Goal: Task Accomplishment & Management: Use online tool/utility

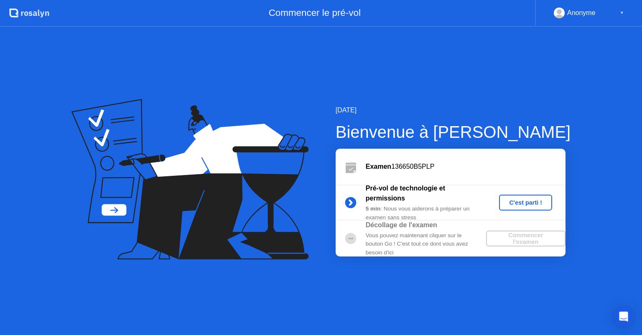
click at [528, 205] on div "C'est parti !" at bounding box center [526, 202] width 46 height 7
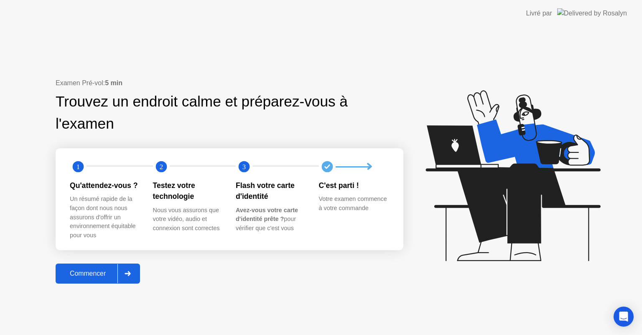
click at [100, 270] on div "Commencer" at bounding box center [87, 274] width 59 height 8
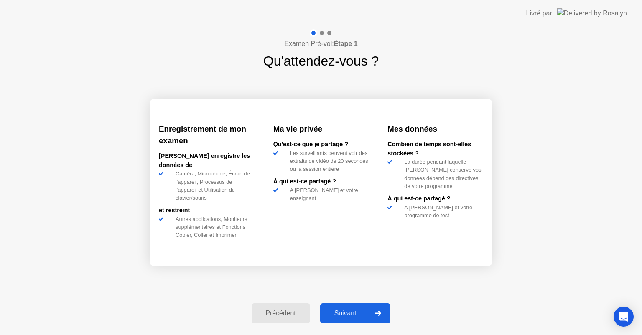
click at [330, 312] on div "Suivant" at bounding box center [346, 314] width 46 height 8
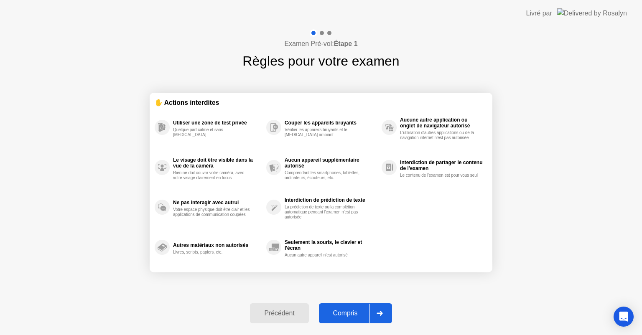
click at [330, 312] on div "Compris" at bounding box center [346, 314] width 48 height 8
select select "**********"
select select "*******"
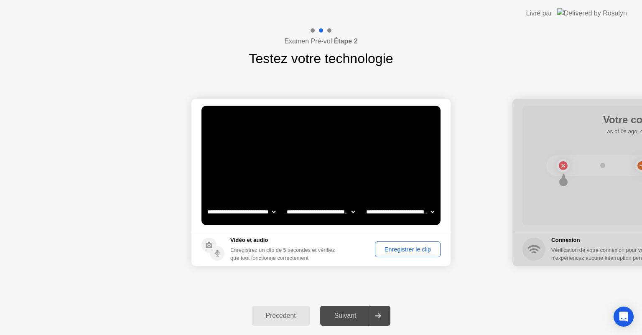
click at [349, 318] on div "Suivant" at bounding box center [346, 316] width 46 height 8
click at [389, 249] on div "Enregistrer le clip" at bounding box center [408, 249] width 60 height 7
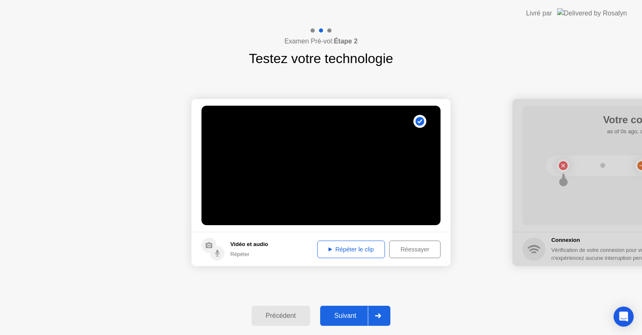
click at [330, 254] on button "Répéter le clip" at bounding box center [351, 250] width 68 height 18
click at [349, 314] on div "Suivant" at bounding box center [346, 316] width 46 height 8
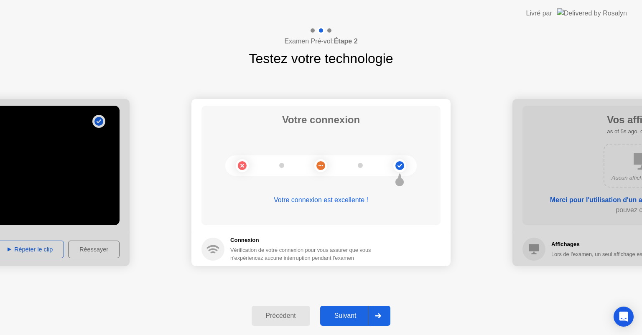
click at [349, 314] on div "Suivant" at bounding box center [346, 316] width 46 height 8
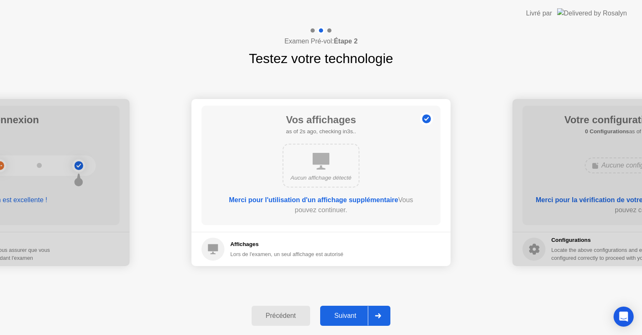
click at [346, 307] on button "Suivant" at bounding box center [355, 316] width 71 height 20
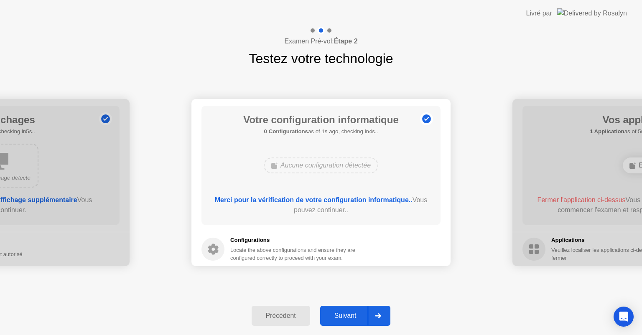
click at [346, 307] on button "Suivant" at bounding box center [355, 316] width 71 height 20
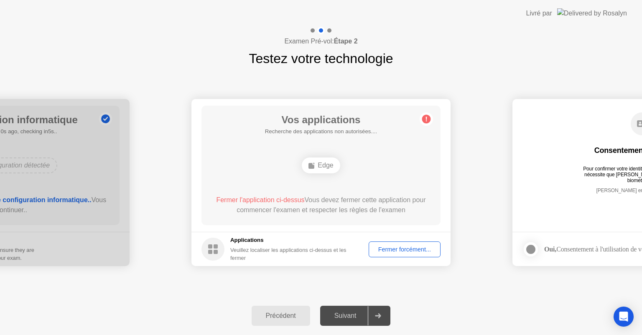
click at [403, 253] on div "Fermer forcément..." at bounding box center [405, 249] width 66 height 7
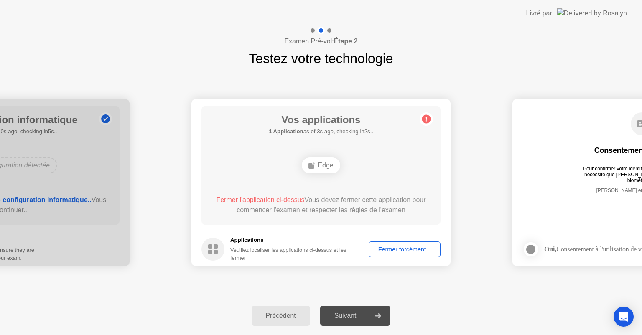
click at [405, 248] on div "Fermer forcément..." at bounding box center [405, 249] width 66 height 7
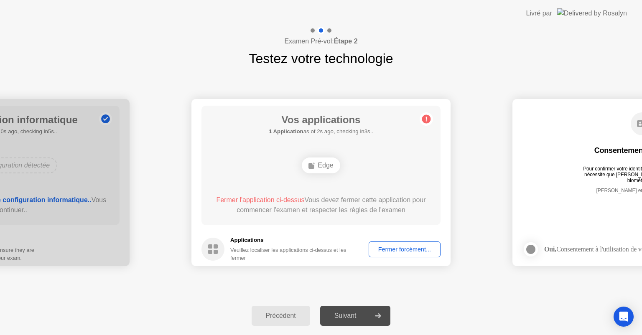
click at [405, 249] on div "Fermer forcément..." at bounding box center [405, 249] width 66 height 7
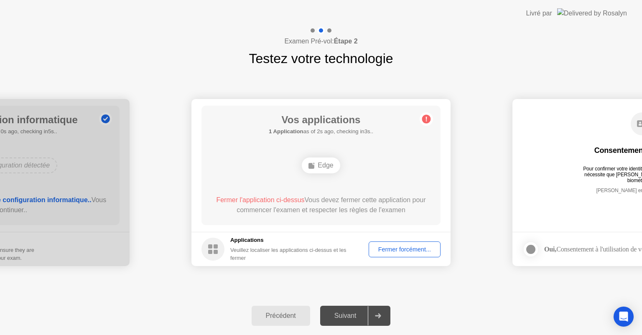
click at [399, 247] on div "Fermer forcément..." at bounding box center [405, 249] width 66 height 7
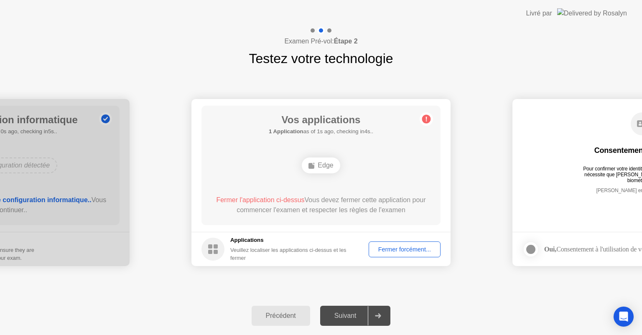
click at [313, 164] on ellipse at bounding box center [314, 164] width 3 height 3
click at [378, 316] on icon at bounding box center [379, 316] width 6 height 5
click at [346, 314] on div "Suivant" at bounding box center [346, 316] width 46 height 8
click at [245, 241] on h5 "Applications" at bounding box center [293, 240] width 127 height 8
drag, startPoint x: 588, startPoint y: 223, endPoint x: 448, endPoint y: 235, distance: 140.6
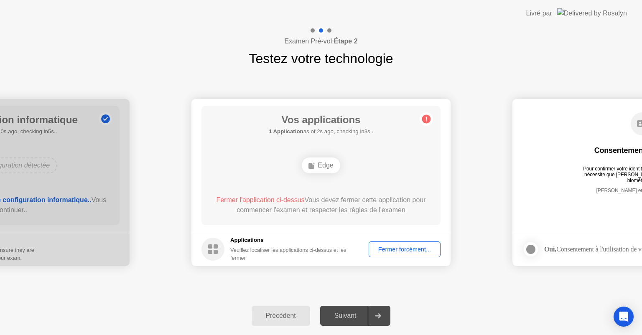
click at [397, 248] on div "Fermer forcément..." at bounding box center [405, 249] width 66 height 7
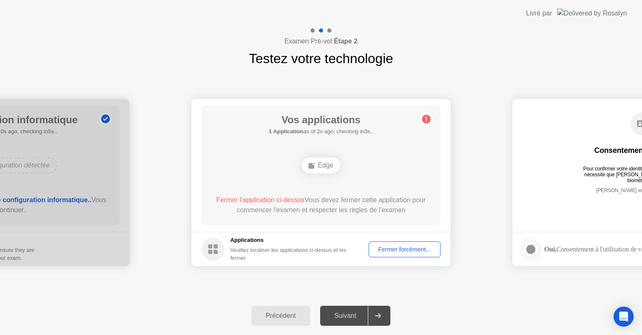
click at [309, 167] on rect at bounding box center [312, 166] width 6 height 6
click at [406, 250] on div "Fermer forcément..." at bounding box center [405, 249] width 66 height 7
